Goal: Task Accomplishment & Management: Use online tool/utility

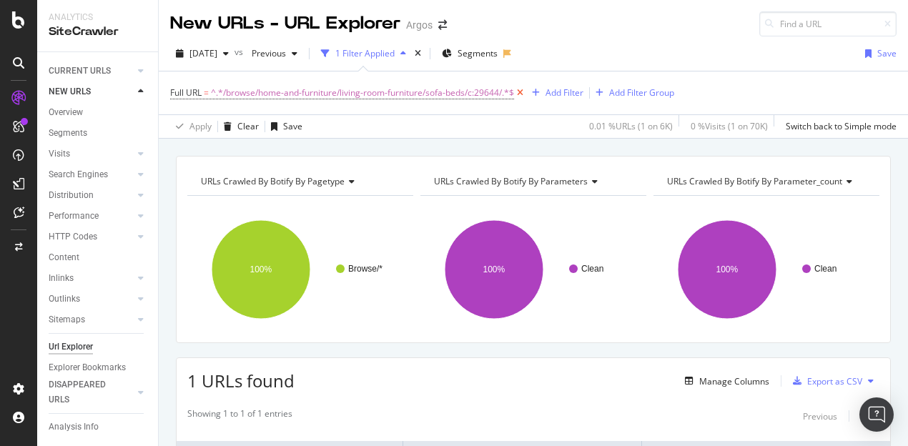
click at [524, 91] on icon at bounding box center [520, 93] width 12 height 14
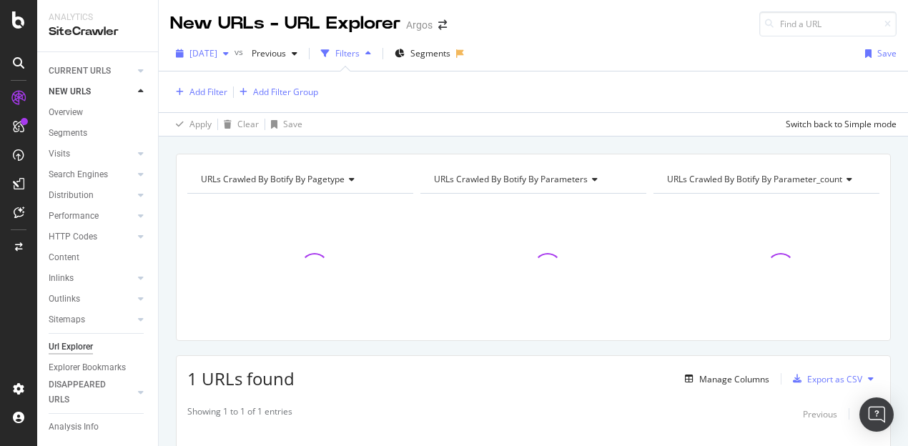
click at [229, 54] on icon "button" at bounding box center [226, 53] width 6 height 9
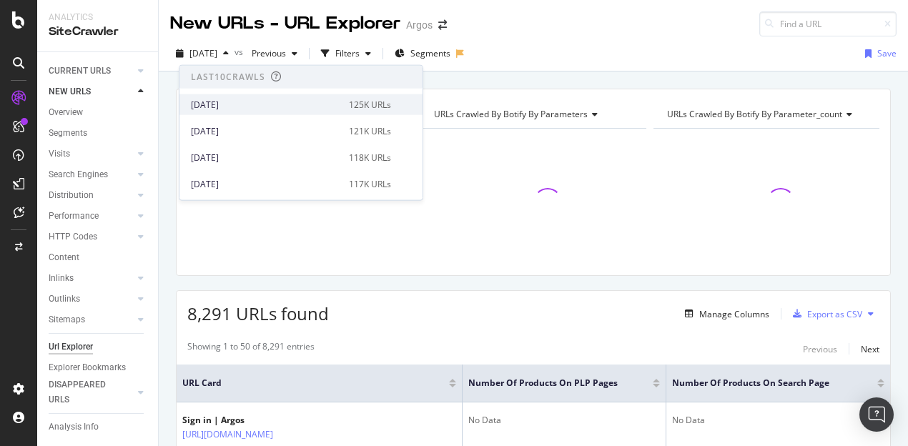
click at [262, 102] on div "[DATE]" at bounding box center [265, 104] width 149 height 13
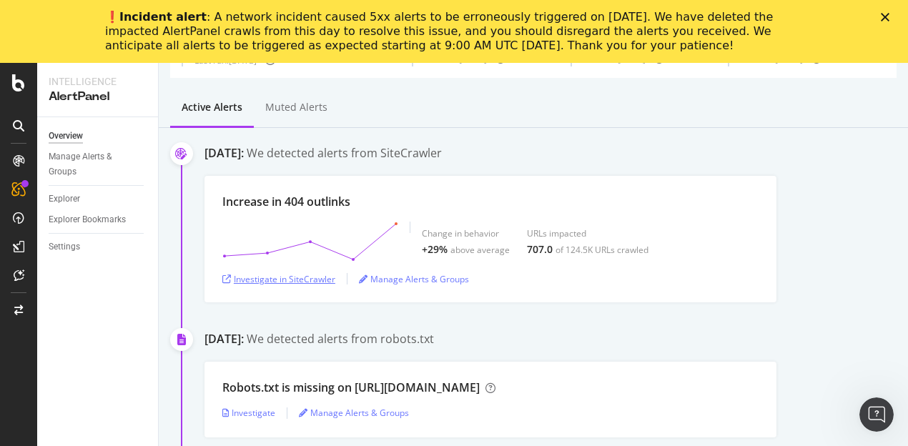
scroll to position [215, 0]
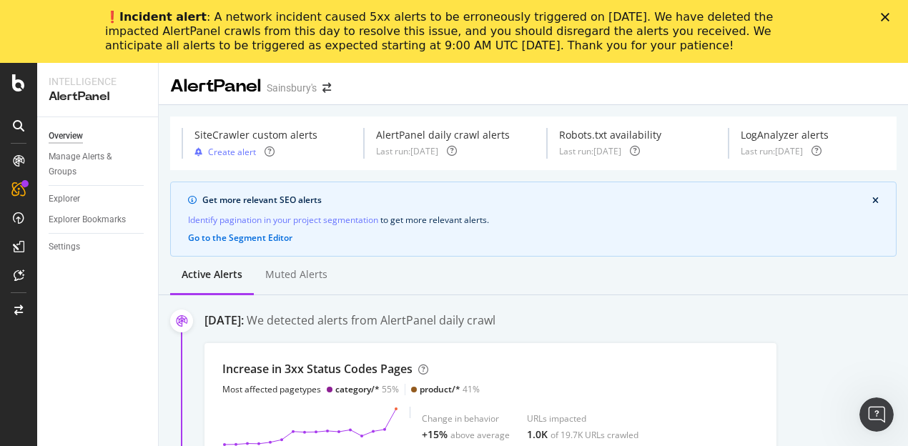
scroll to position [72, 0]
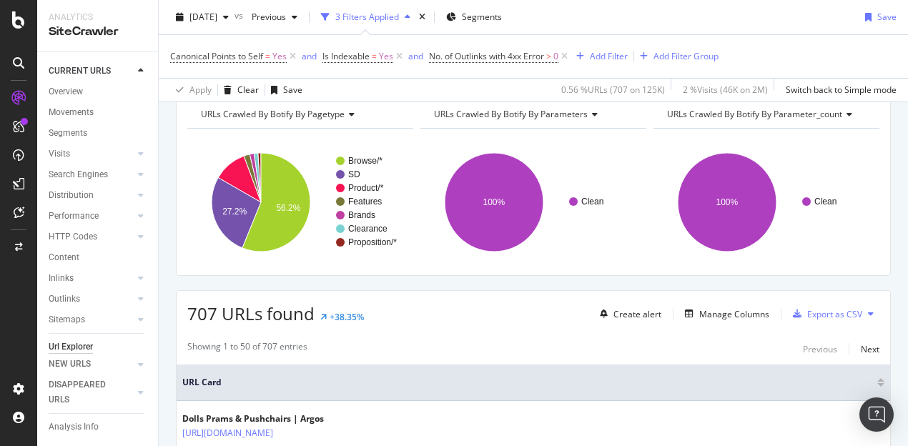
scroll to position [143, 0]
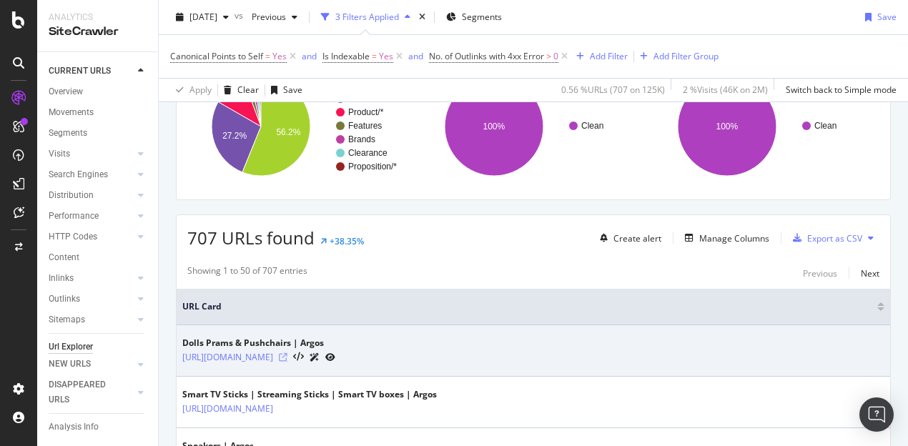
click at [288, 355] on icon at bounding box center [283, 357] width 9 height 9
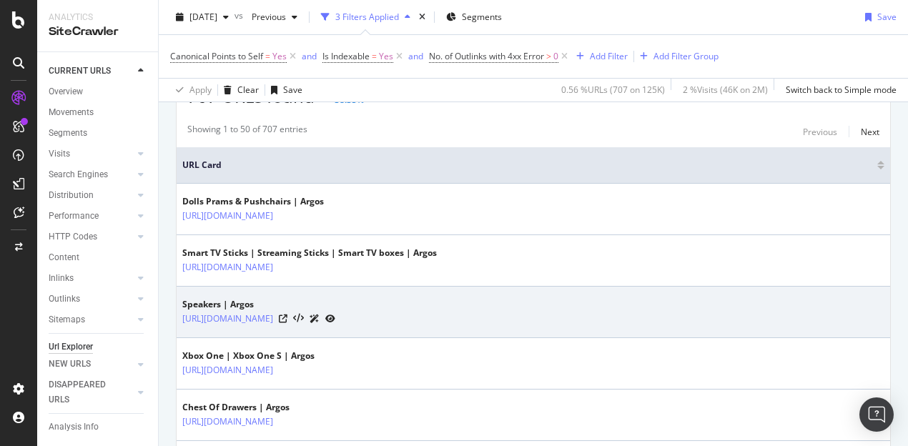
scroll to position [286, 0]
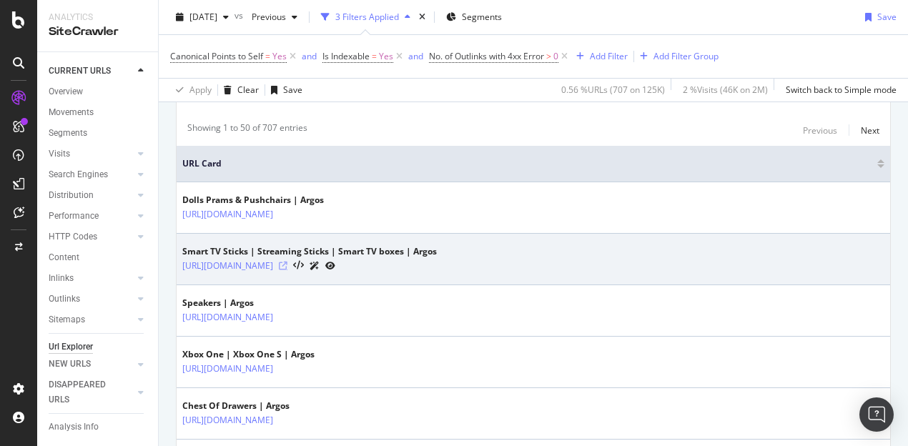
click at [288, 264] on icon at bounding box center [283, 266] width 9 height 9
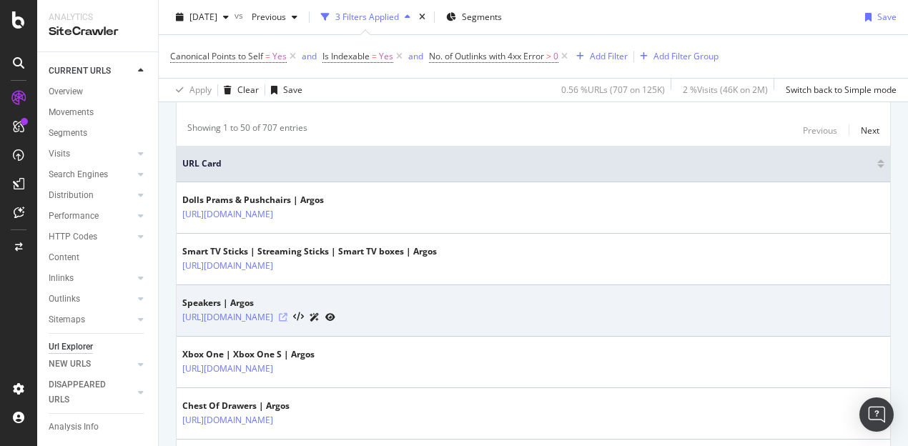
click at [288, 315] on icon at bounding box center [283, 317] width 9 height 9
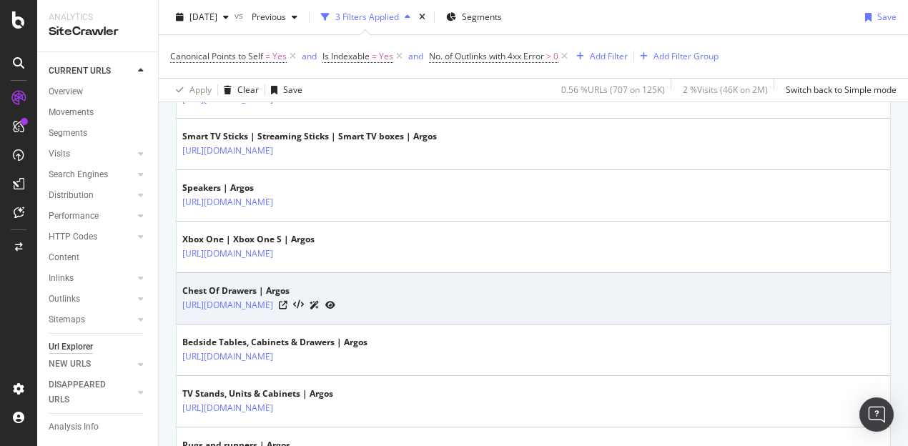
scroll to position [429, 0]
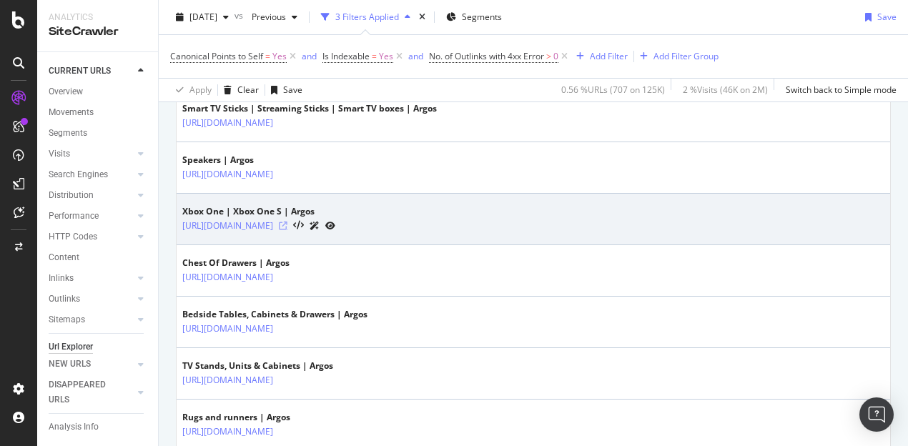
click at [288, 225] on icon at bounding box center [283, 226] width 9 height 9
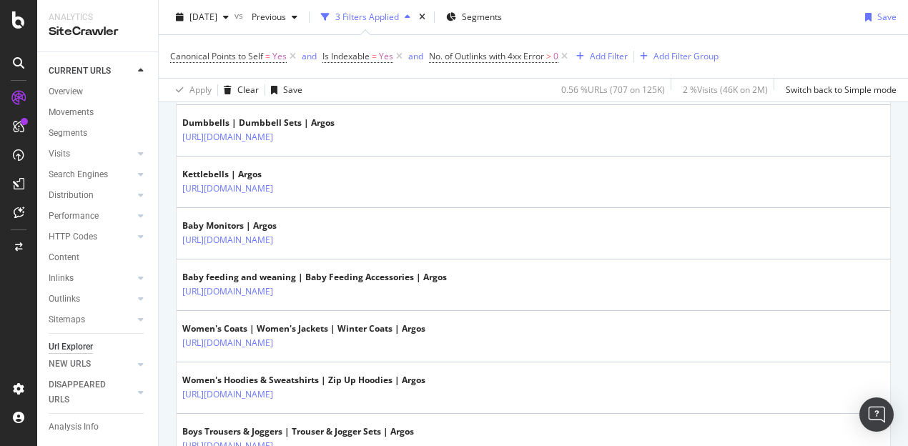
scroll to position [1574, 0]
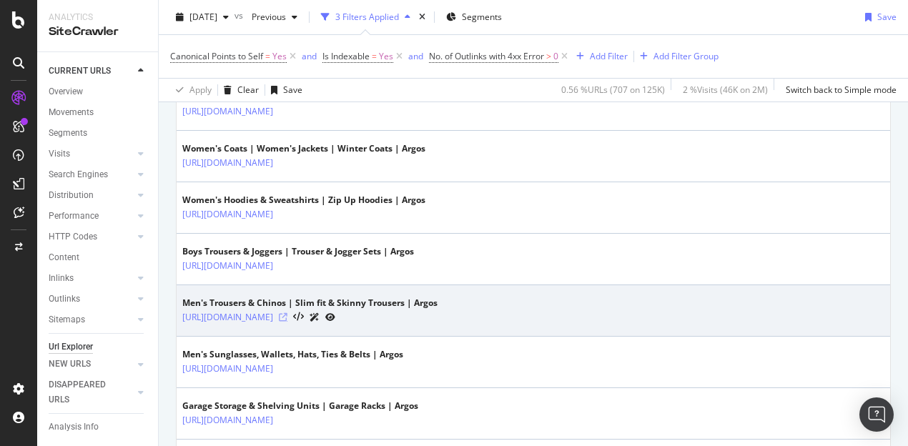
click at [288, 313] on icon at bounding box center [283, 317] width 9 height 9
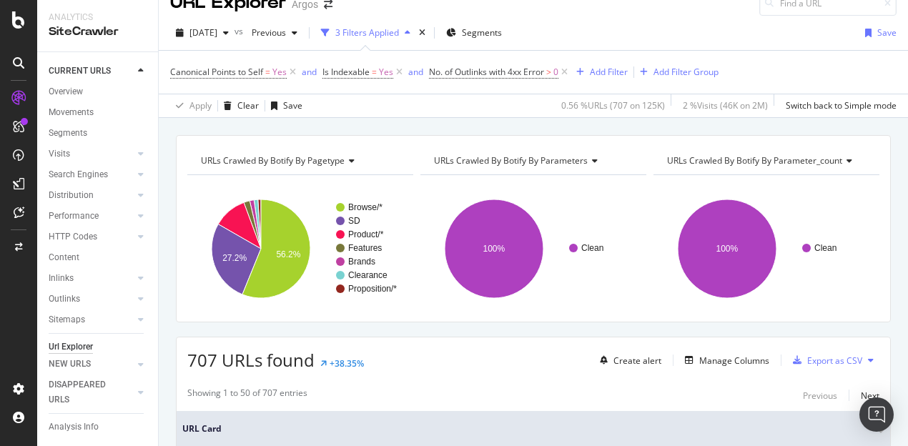
scroll to position [0, 0]
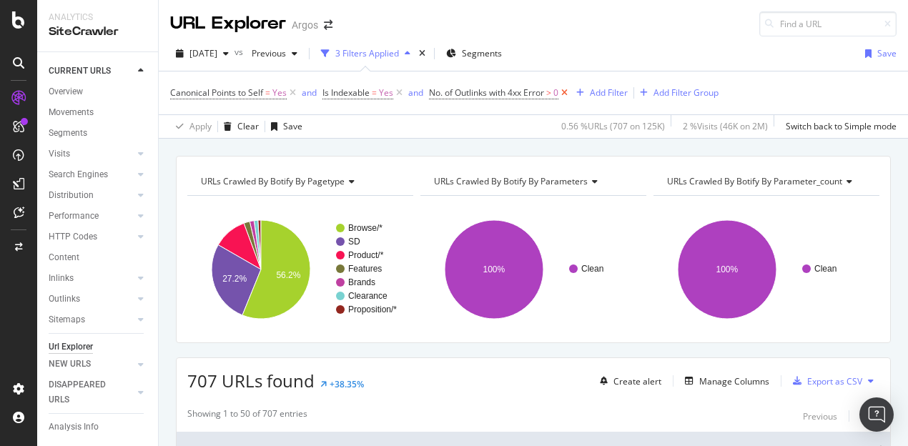
click at [568, 91] on icon at bounding box center [565, 93] width 12 height 14
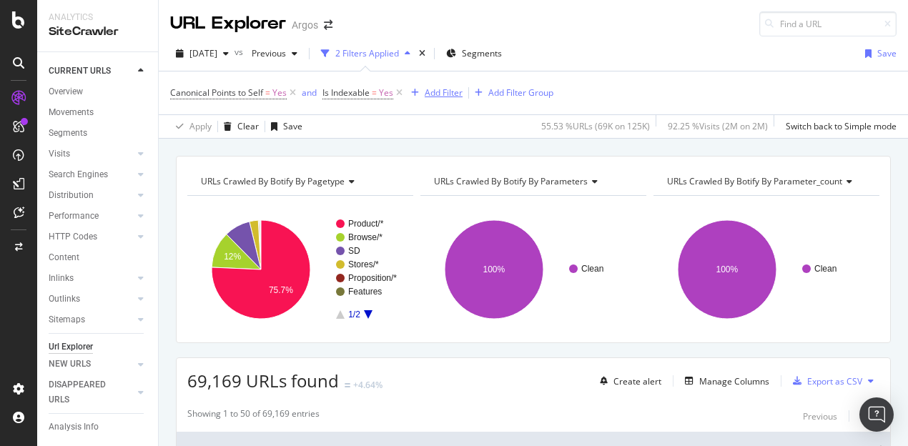
click at [436, 90] on div "Add Filter" at bounding box center [444, 93] width 38 height 12
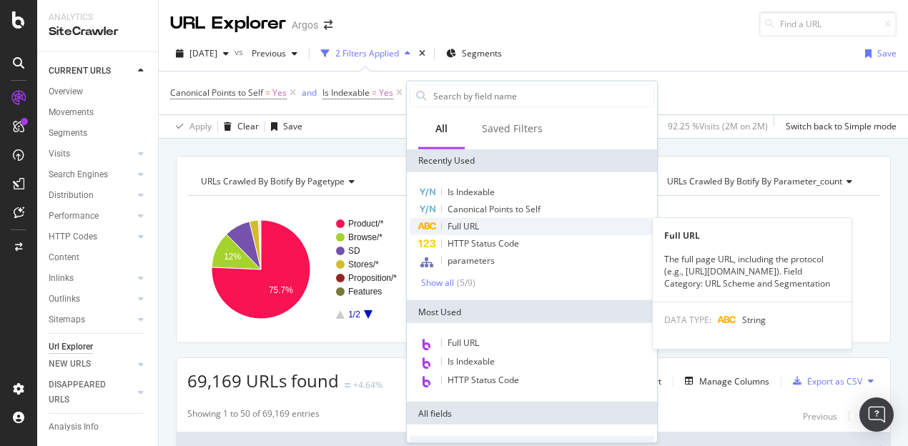
click at [474, 226] on span "Full URL" at bounding box center [463, 226] width 31 height 12
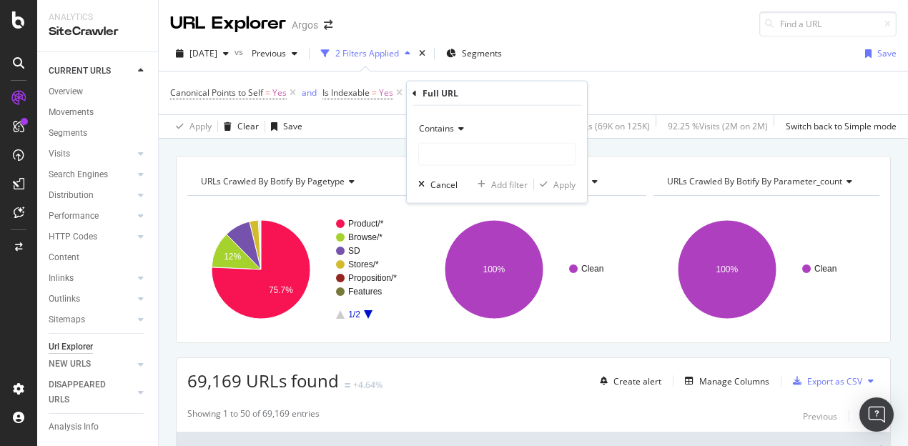
click at [446, 124] on span "Contains" at bounding box center [436, 128] width 35 height 12
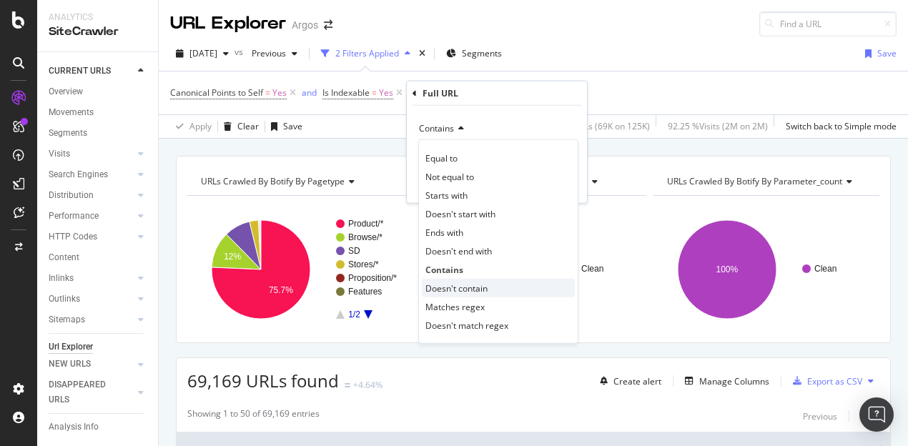
click at [451, 285] on span "Doesn't contain" at bounding box center [457, 288] width 62 height 12
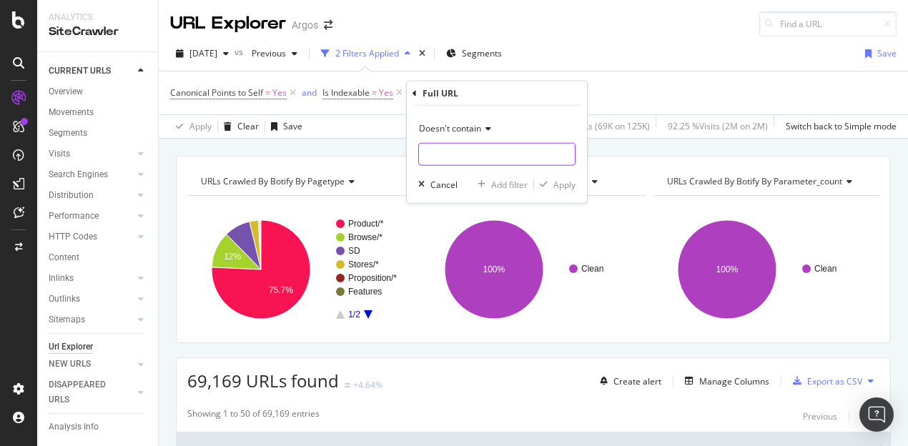
click at [438, 156] on input "text" at bounding box center [497, 154] width 156 height 23
click at [422, 149] on input "/page" at bounding box center [486, 154] width 135 height 23
type input "page"
click at [565, 185] on div "Apply" at bounding box center [565, 184] width 22 height 12
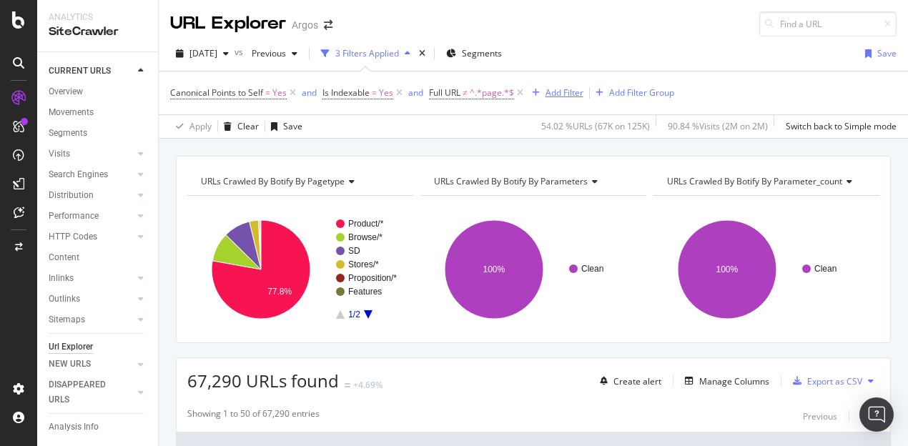
click at [564, 92] on div "Add Filter" at bounding box center [565, 93] width 38 height 12
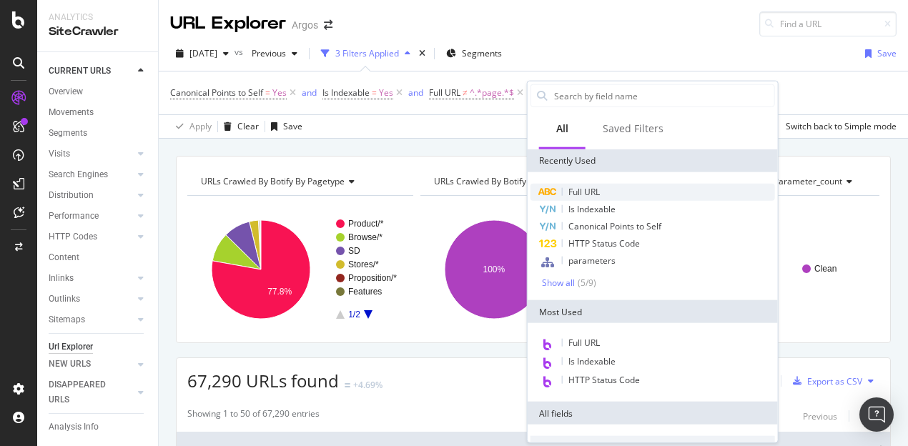
click at [587, 191] on span "Full URL" at bounding box center [584, 192] width 31 height 12
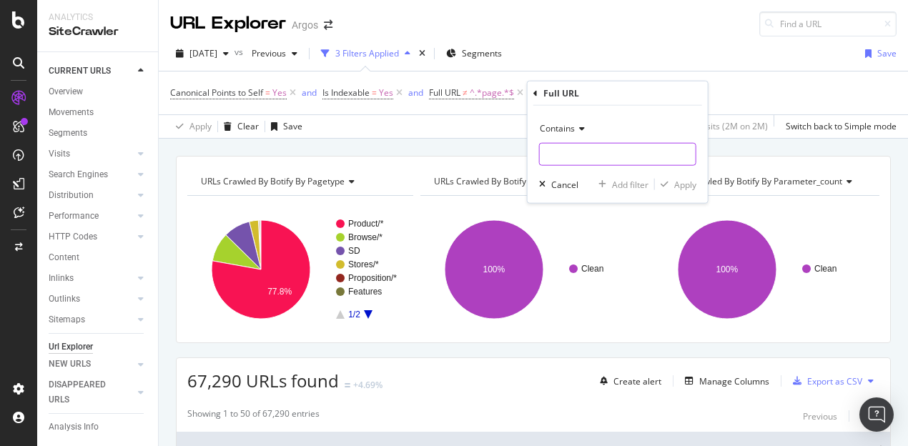
click at [583, 150] on input "text" at bounding box center [618, 154] width 156 height 23
paste input "/browse/"
type input "/browse/"
click at [684, 187] on div "Apply" at bounding box center [686, 184] width 22 height 12
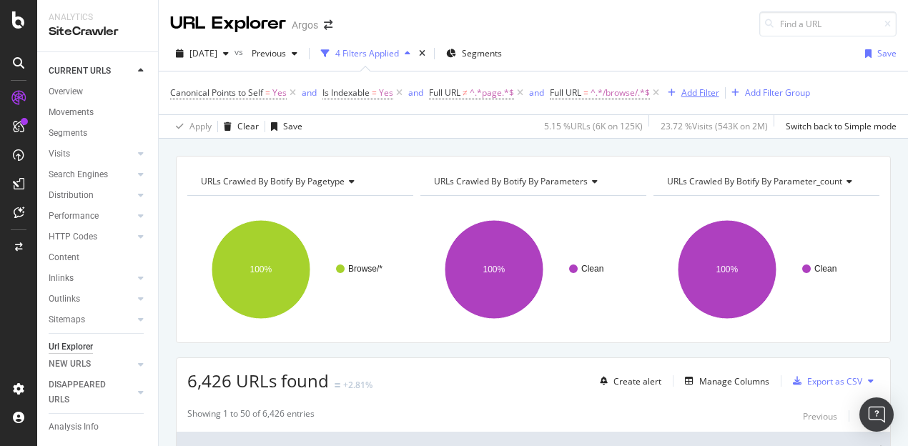
click at [708, 91] on div "Add Filter" at bounding box center [701, 93] width 38 height 12
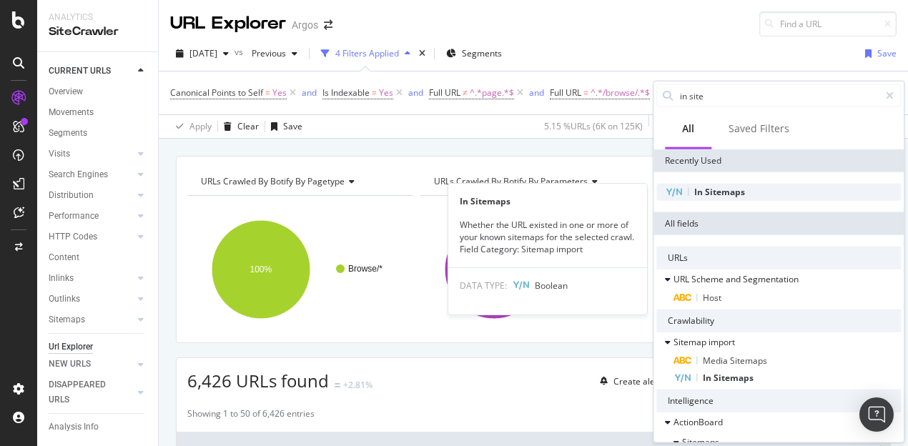
type input "in site"
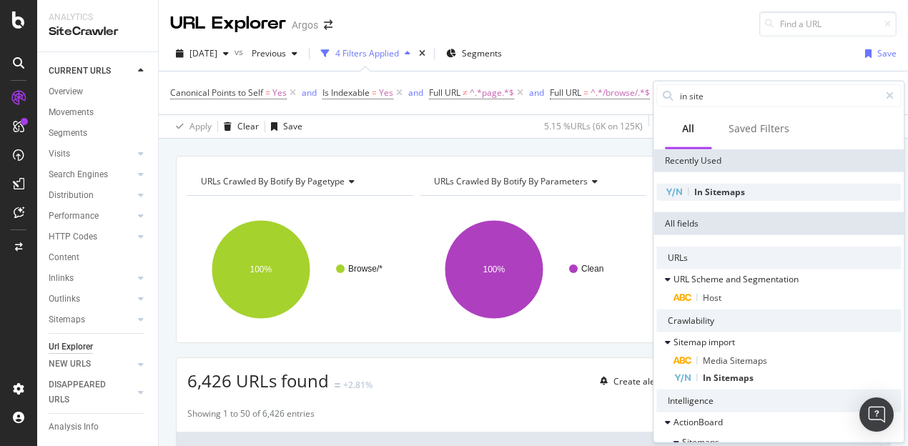
click at [734, 185] on div "In Sitemaps" at bounding box center [779, 192] width 245 height 17
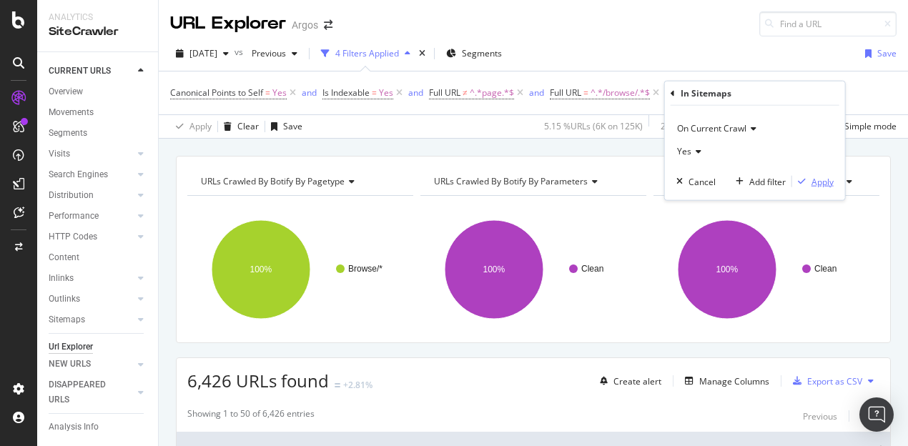
click at [817, 181] on div "Apply" at bounding box center [823, 181] width 22 height 12
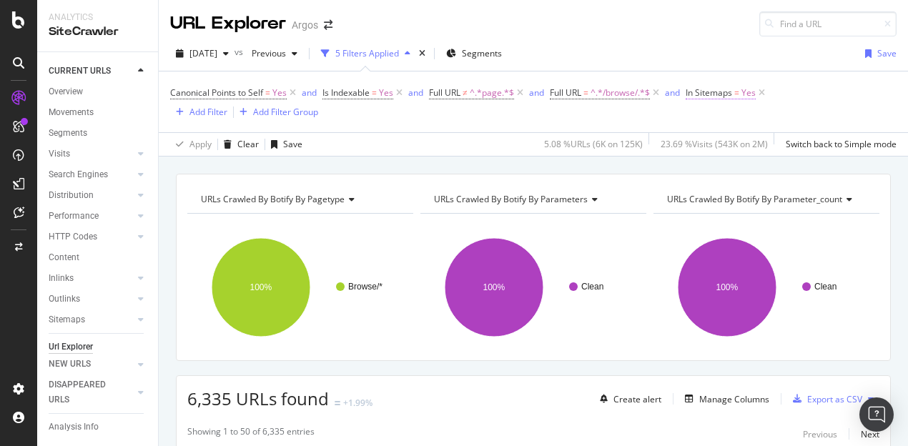
click at [747, 92] on span "Yes" at bounding box center [749, 93] width 14 height 20
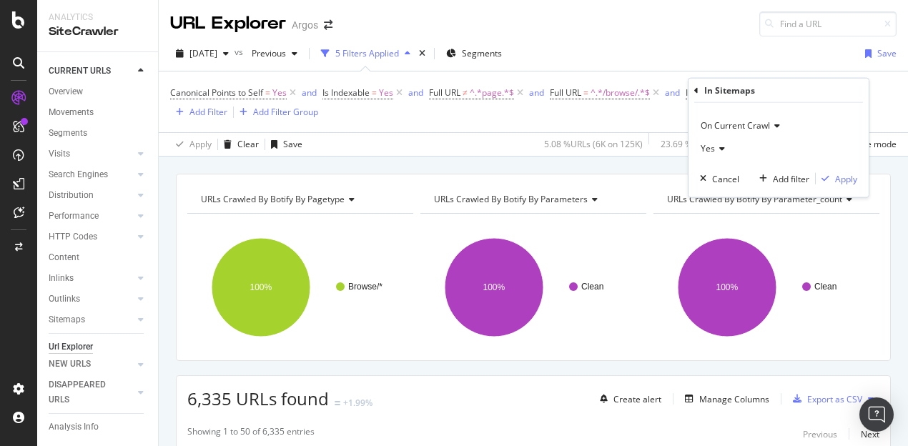
click at [712, 151] on span "Yes" at bounding box center [708, 148] width 14 height 12
click at [715, 187] on div "No" at bounding box center [780, 196] width 153 height 19
click at [841, 177] on div "Apply" at bounding box center [846, 178] width 22 height 12
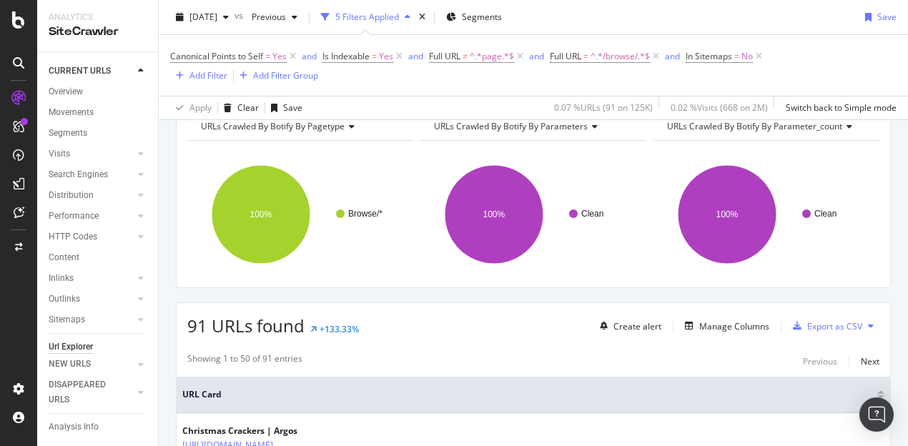
scroll to position [215, 0]
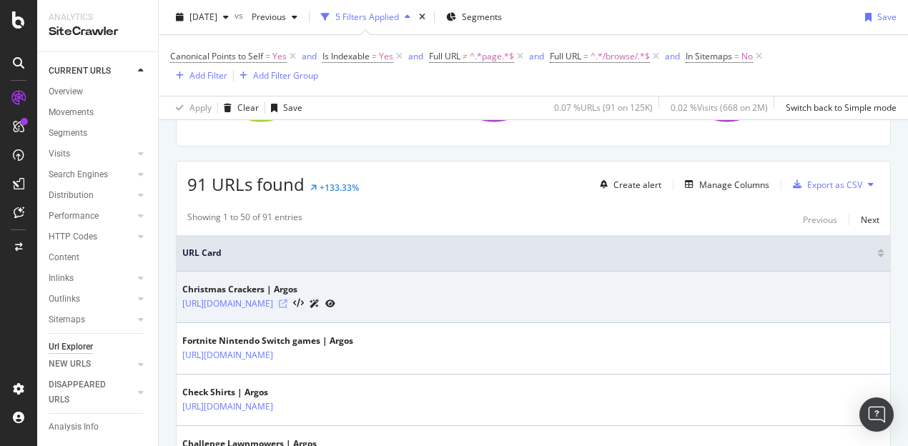
click at [288, 300] on icon at bounding box center [283, 304] width 9 height 9
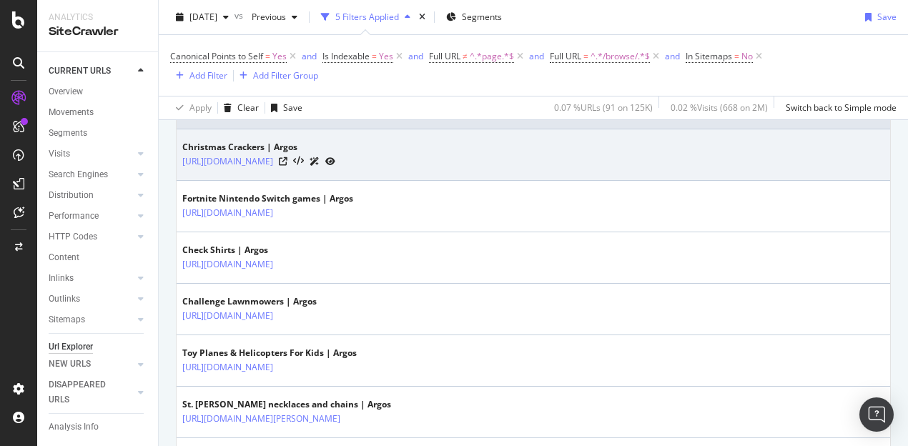
scroll to position [358, 0]
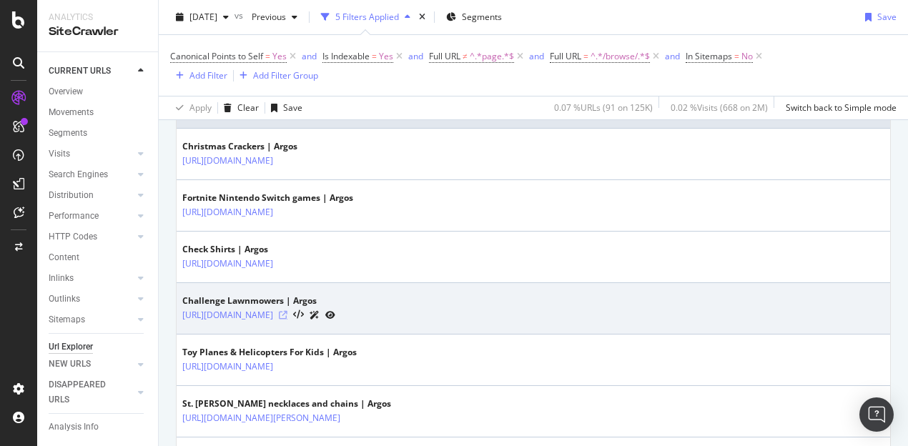
click at [288, 311] on icon at bounding box center [283, 315] width 9 height 9
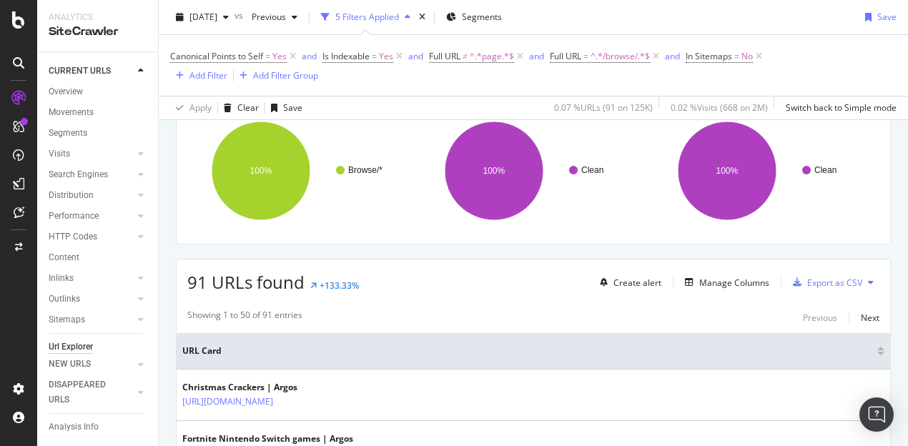
scroll to position [0, 0]
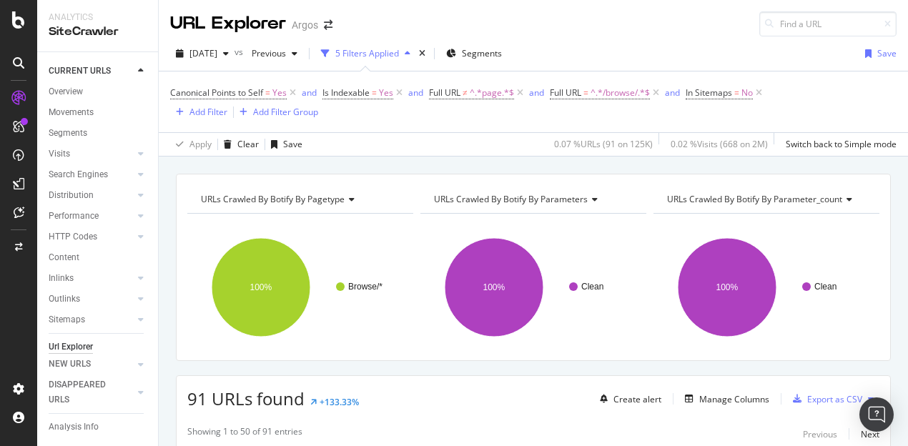
drag, startPoint x: 760, startPoint y: 91, endPoint x: 767, endPoint y: 111, distance: 21.3
click at [760, 91] on icon at bounding box center [759, 93] width 12 height 14
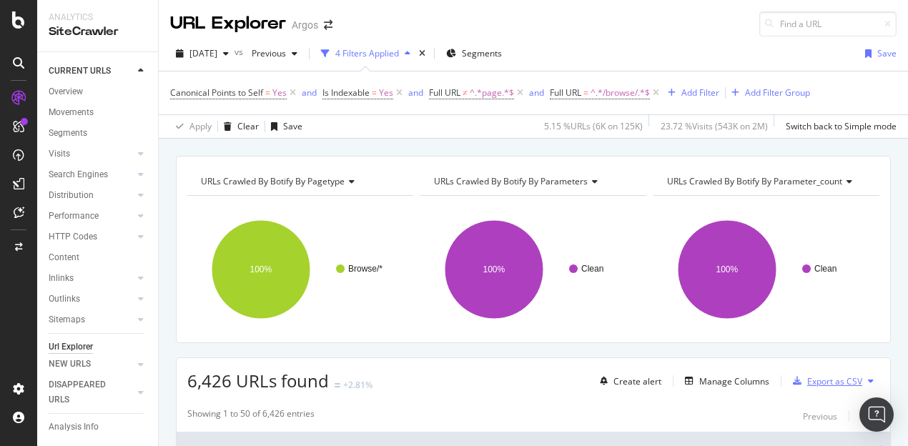
drag, startPoint x: 881, startPoint y: 325, endPoint x: 813, endPoint y: 375, distance: 84.6
click at [813, 376] on div "Export as CSV" at bounding box center [835, 382] width 55 height 12
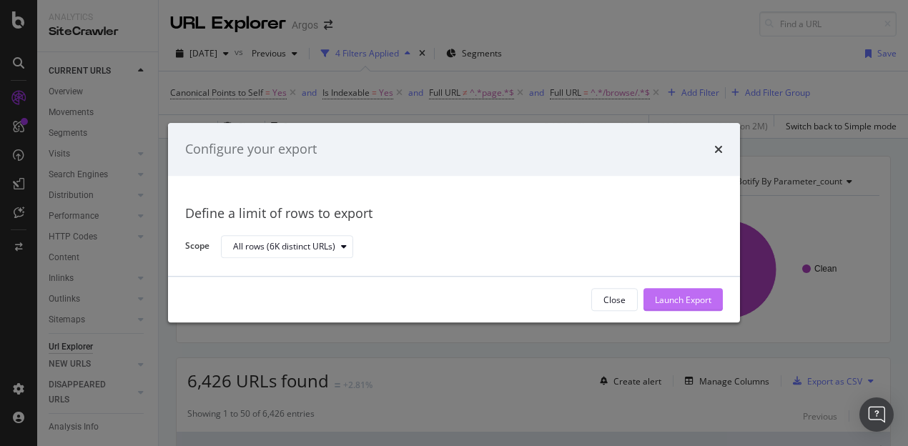
click at [674, 300] on div "Launch Export" at bounding box center [683, 300] width 57 height 12
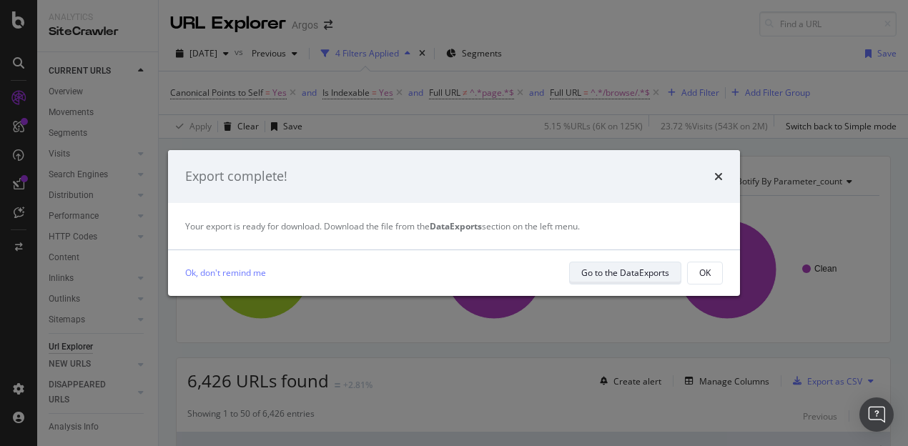
click at [608, 272] on div "Go to the DataExports" at bounding box center [626, 273] width 88 height 12
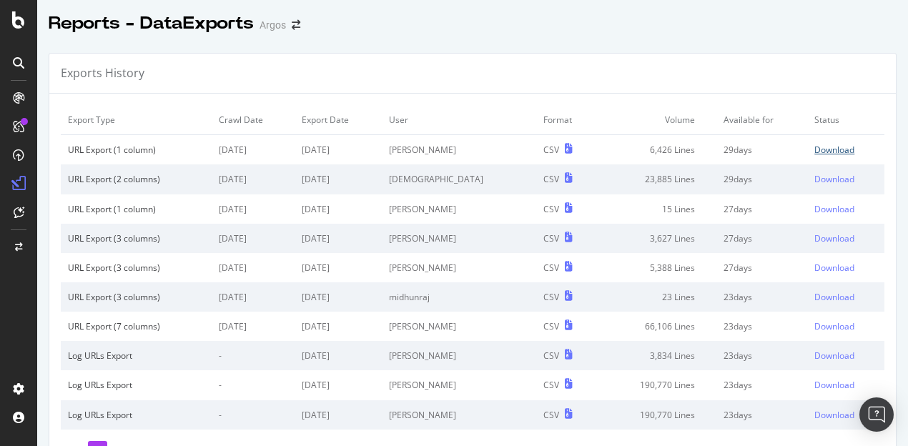
click at [815, 149] on div "Download" at bounding box center [835, 150] width 40 height 12
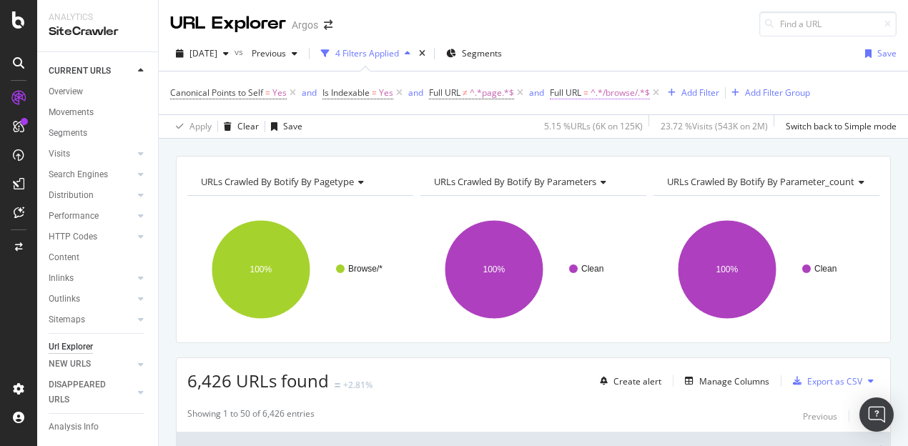
click at [616, 92] on span "^.*/browse/.*$" at bounding box center [620, 93] width 59 height 20
click at [632, 61] on div "2025 Oct. 1st vs Previous 4 Filters Applied Segments Save" at bounding box center [534, 56] width 750 height 29
click at [712, 92] on div "Add Filter" at bounding box center [701, 93] width 38 height 12
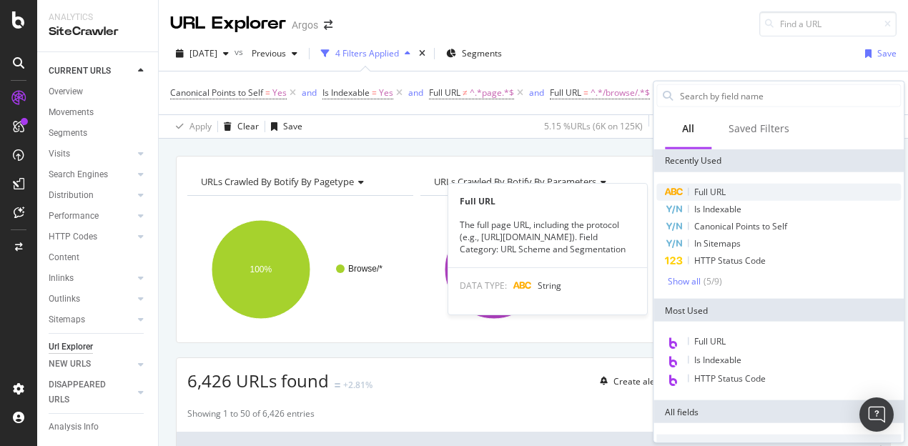
click at [711, 184] on div "Full URL" at bounding box center [779, 192] width 245 height 17
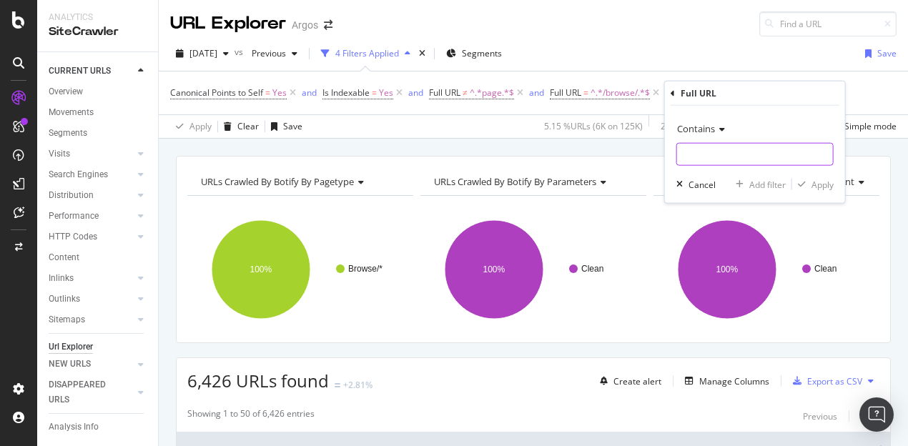
click at [714, 157] on input "text" at bounding box center [755, 154] width 156 height 23
paste input "https://www.argos.co.uk/browse/appliances/blenders-and-food-processing/choppers…"
type input "https://www.argos.co.uk/browse/appliances/blenders-and-food-processing/choppers…"
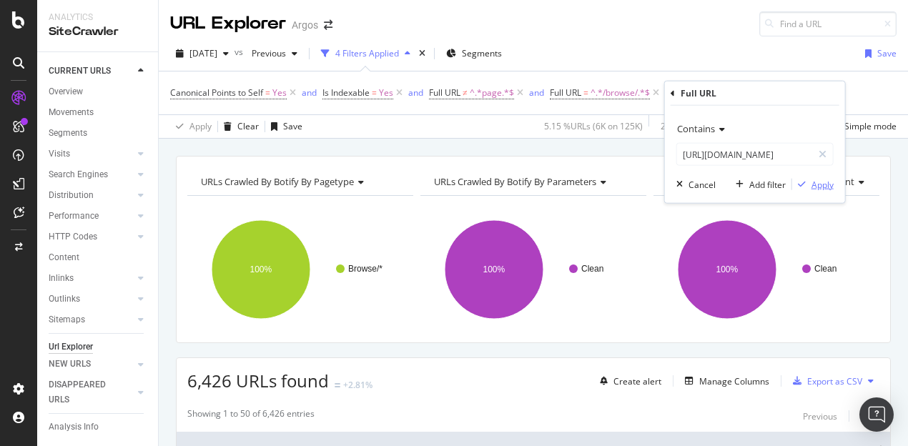
click at [817, 180] on div "Apply" at bounding box center [823, 184] width 22 height 12
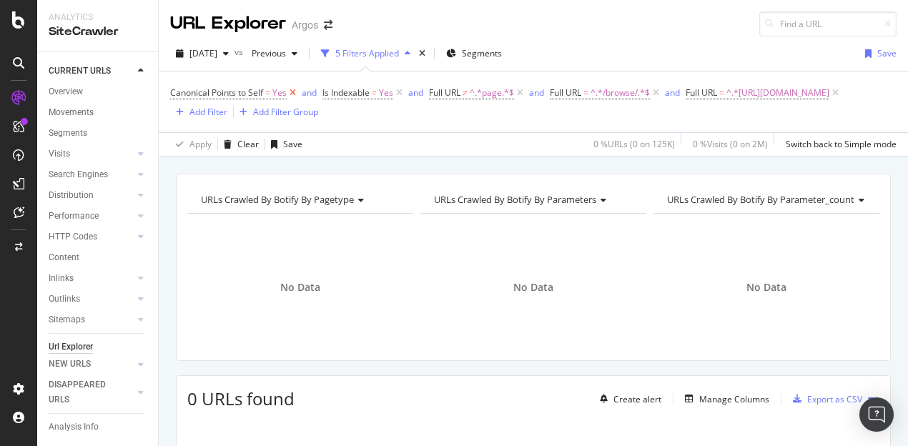
click at [292, 94] on icon at bounding box center [293, 93] width 12 height 14
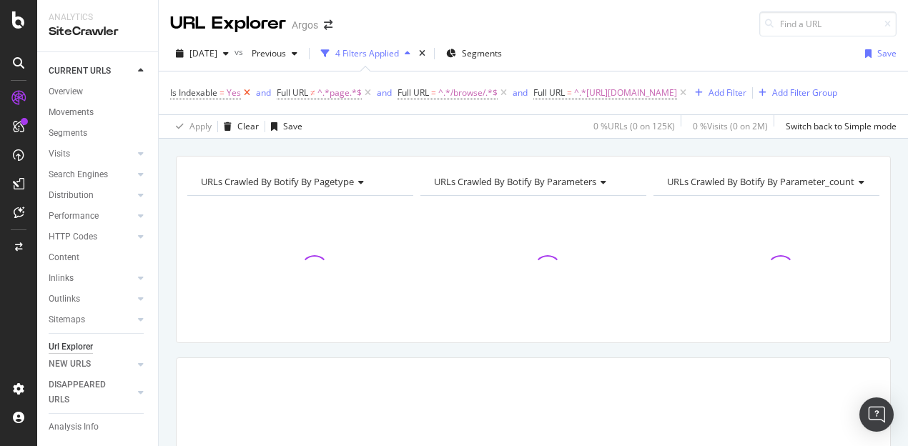
click at [246, 93] on icon at bounding box center [247, 93] width 12 height 14
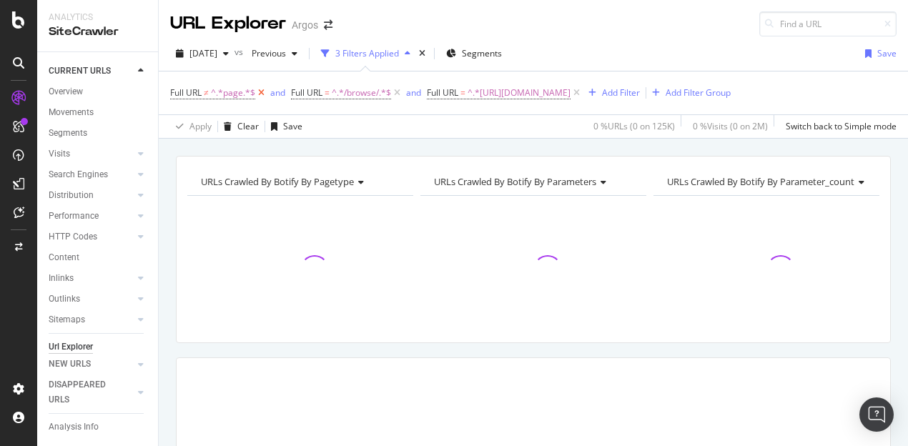
click at [260, 91] on icon at bounding box center [261, 93] width 12 height 14
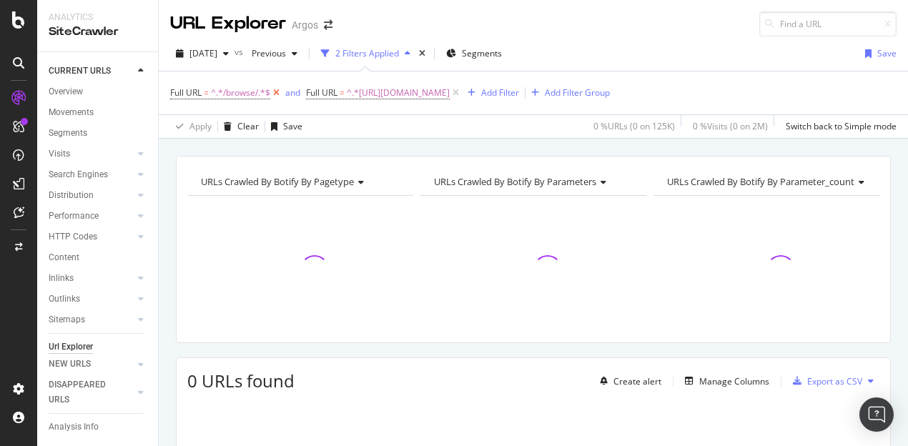
click at [278, 91] on icon at bounding box center [276, 93] width 12 height 14
